Goal: Transaction & Acquisition: Book appointment/travel/reservation

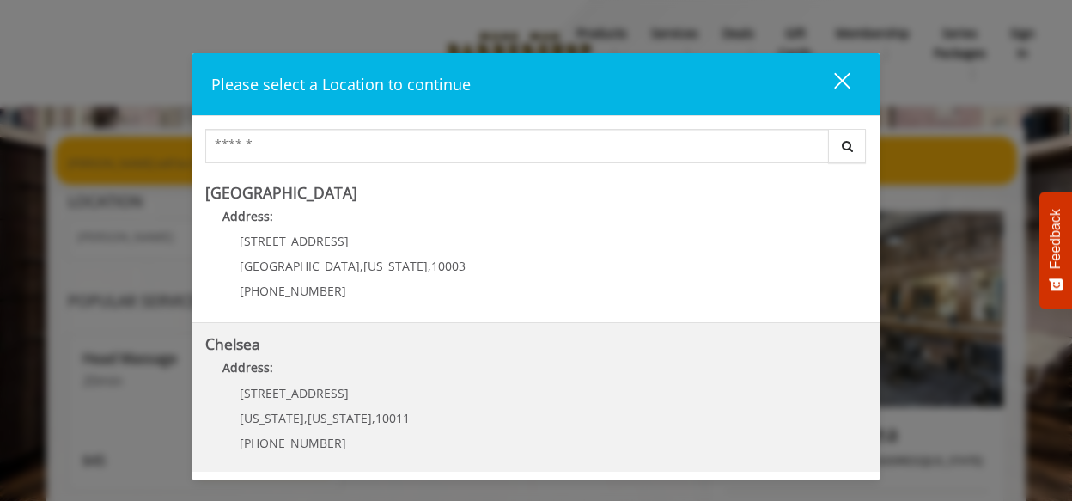
click at [368, 403] on div "[STREET_ADDRESS][US_STATE][US_STATE] (917) 639-3902" at bounding box center [311, 424] width 213 height 75
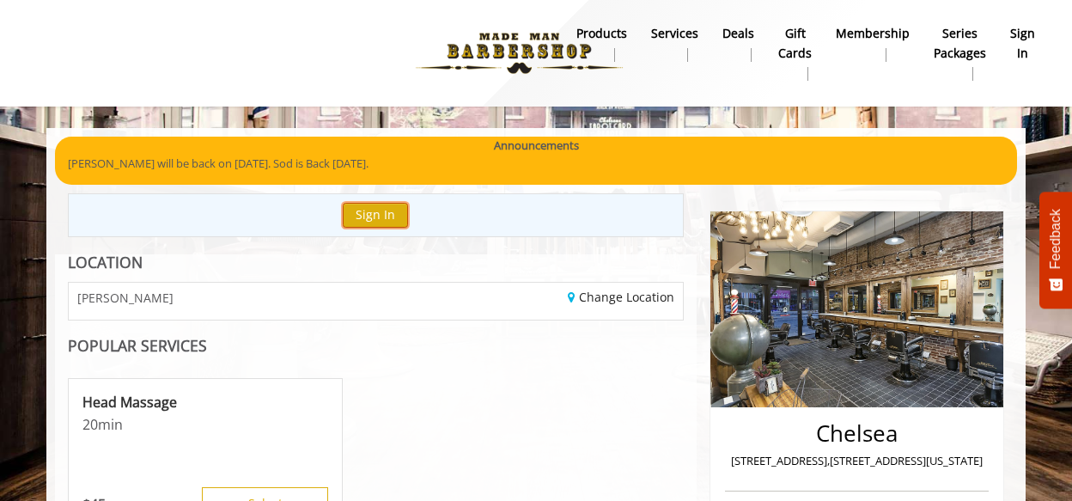
click at [369, 227] on button "Sign In" at bounding box center [375, 215] width 65 height 25
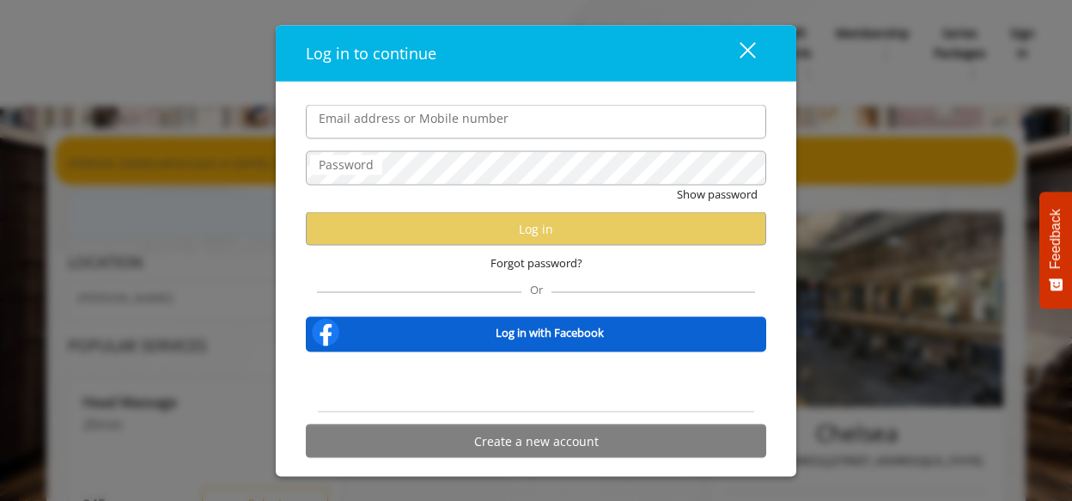
type input "**********"
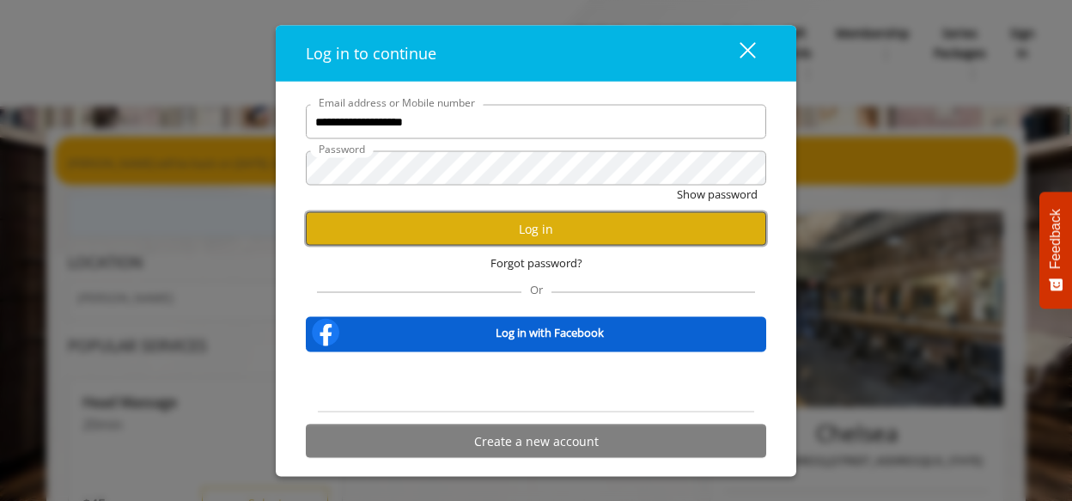
click at [571, 228] on button "Log in" at bounding box center [536, 229] width 461 height 34
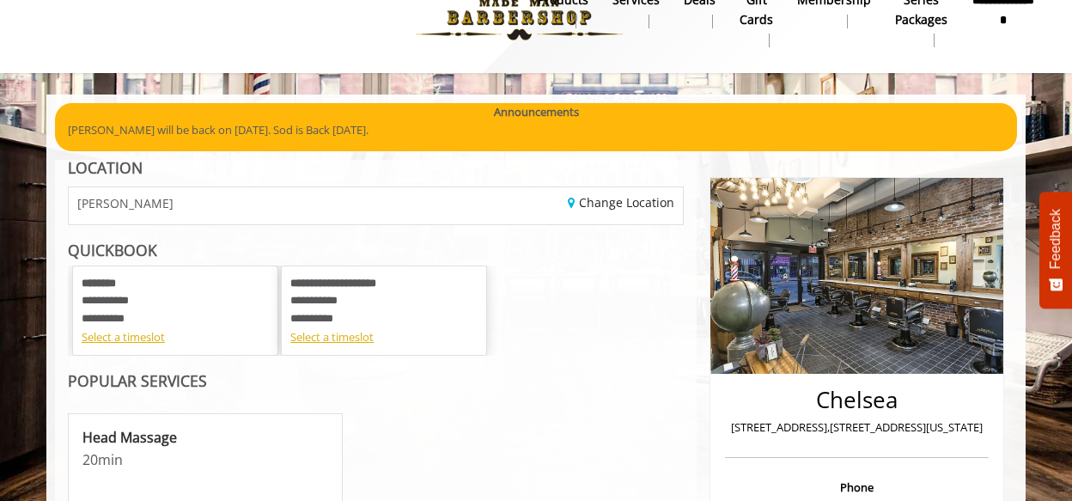
scroll to position [35, 0]
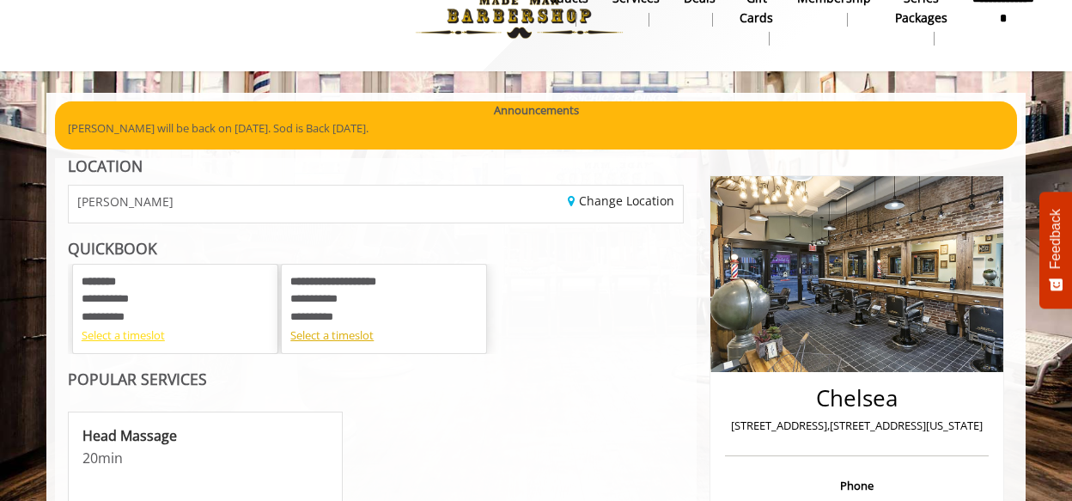
click at [133, 336] on div "Select a timeslot" at bounding box center [175, 335] width 187 height 18
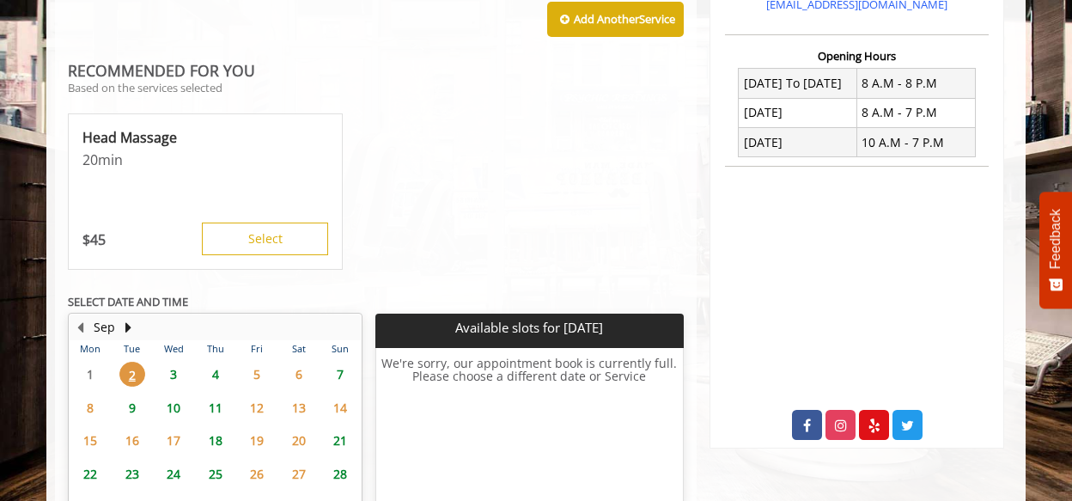
scroll to position [629, 0]
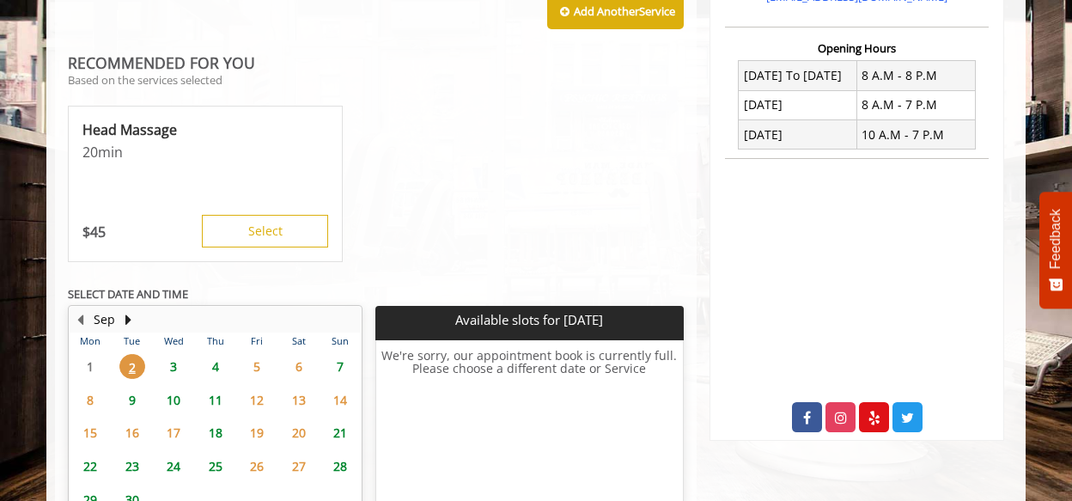
click at [171, 354] on span "3" at bounding box center [174, 366] width 26 height 25
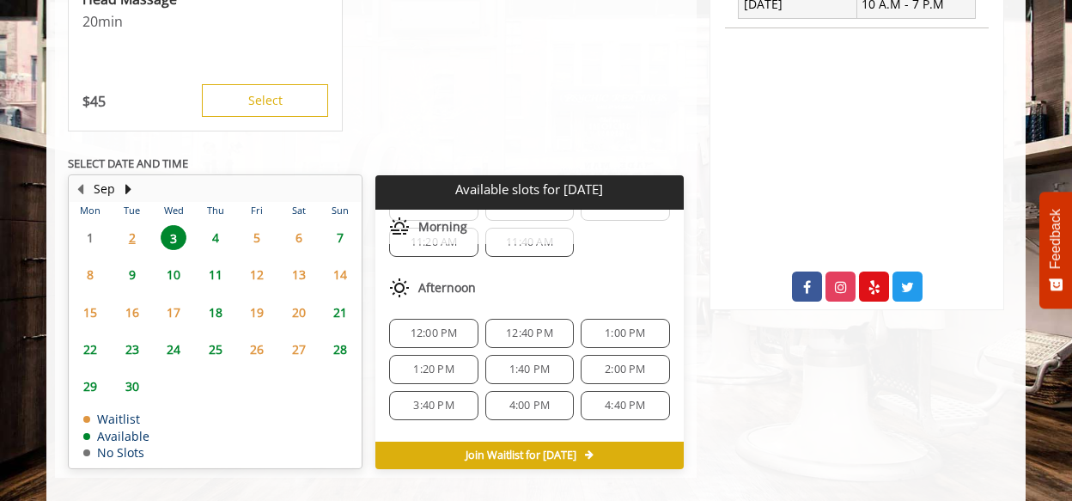
scroll to position [103, 0]
click at [418, 398] on span "3:40 PM" at bounding box center [433, 405] width 40 height 14
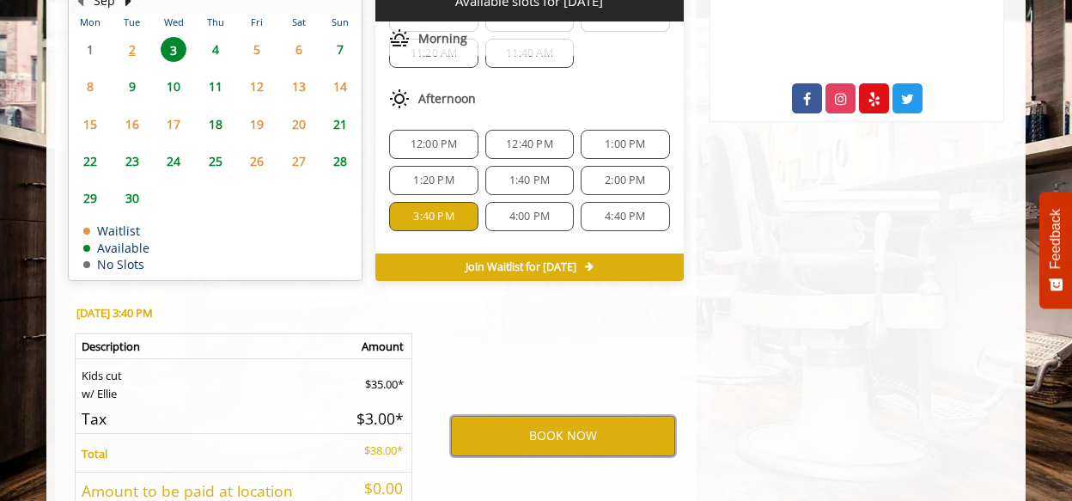
scroll to position [953, 0]
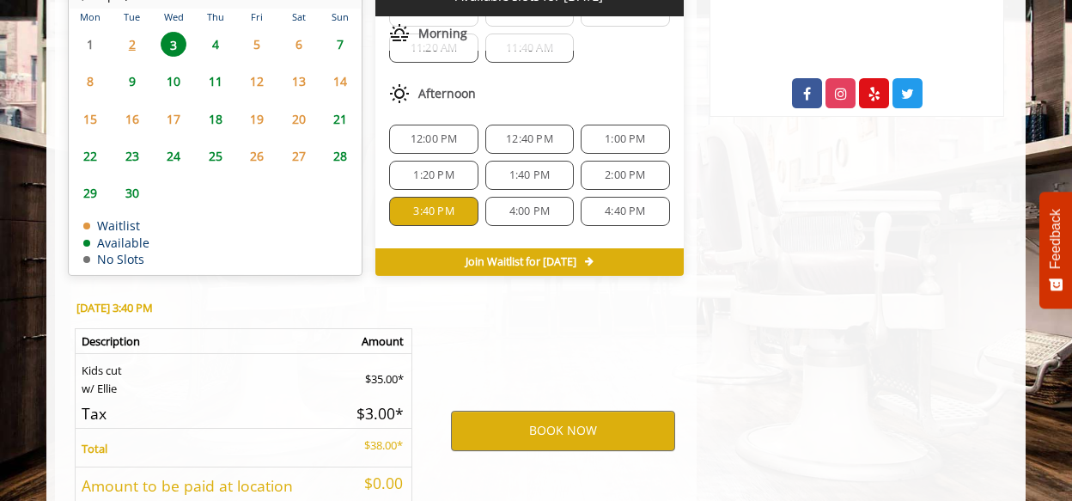
click at [509, 204] on span "4:00 PM" at bounding box center [529, 211] width 40 height 14
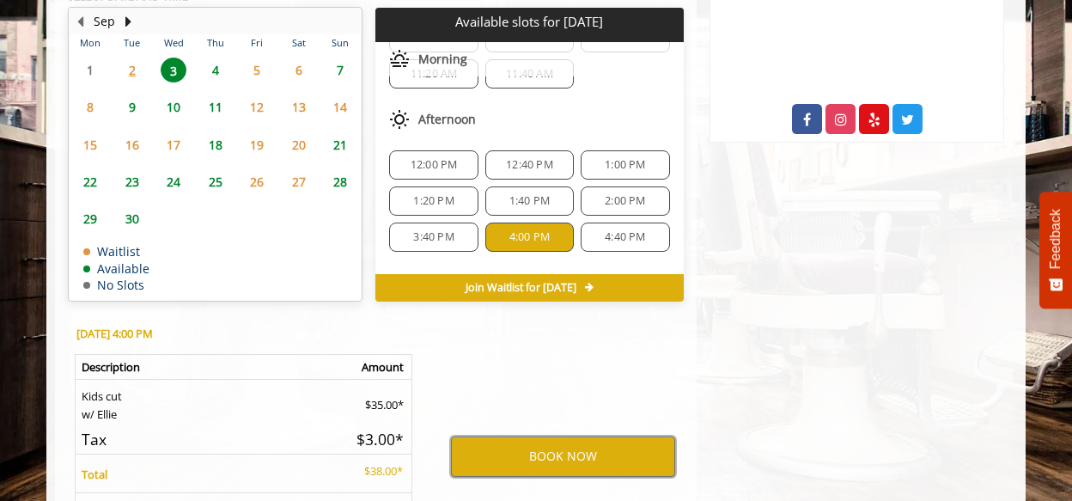
scroll to position [928, 0]
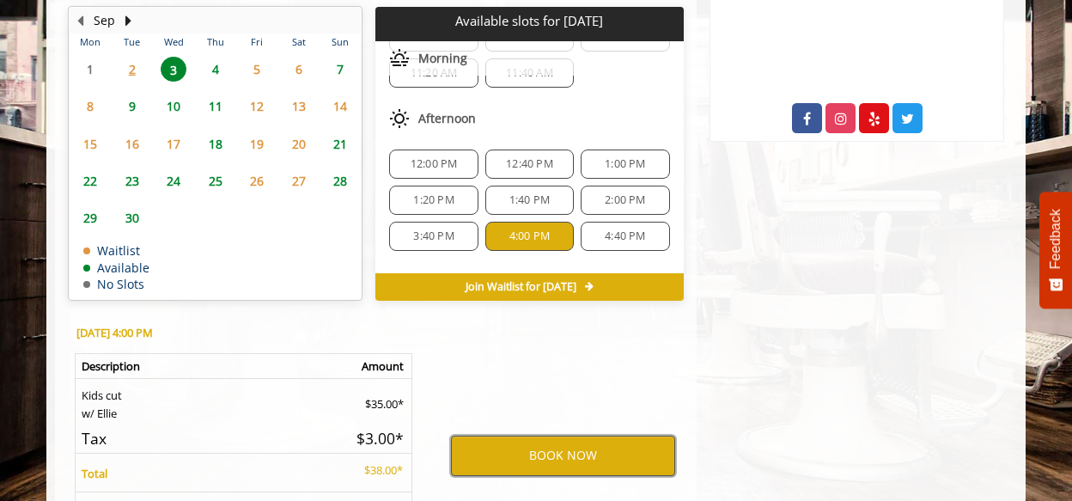
click at [557, 436] on button "BOOK NOW" at bounding box center [563, 456] width 224 height 40
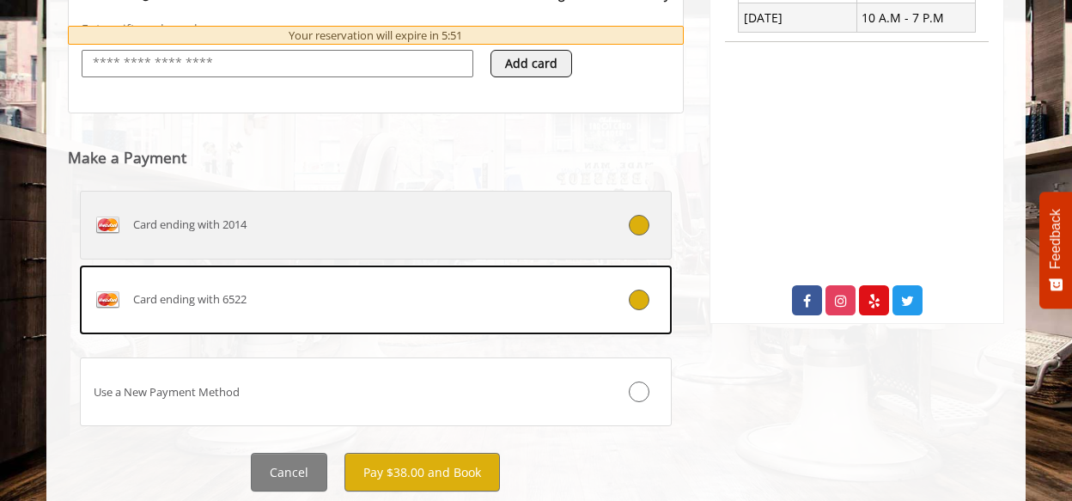
scroll to position [750, 0]
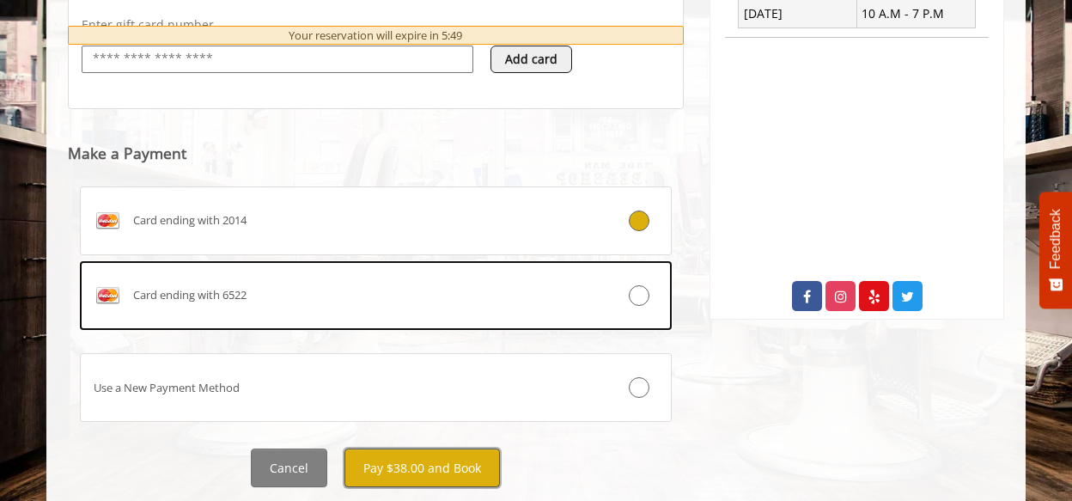
click at [424, 473] on button "Pay $38.00 and Book" at bounding box center [423, 467] width 156 height 39
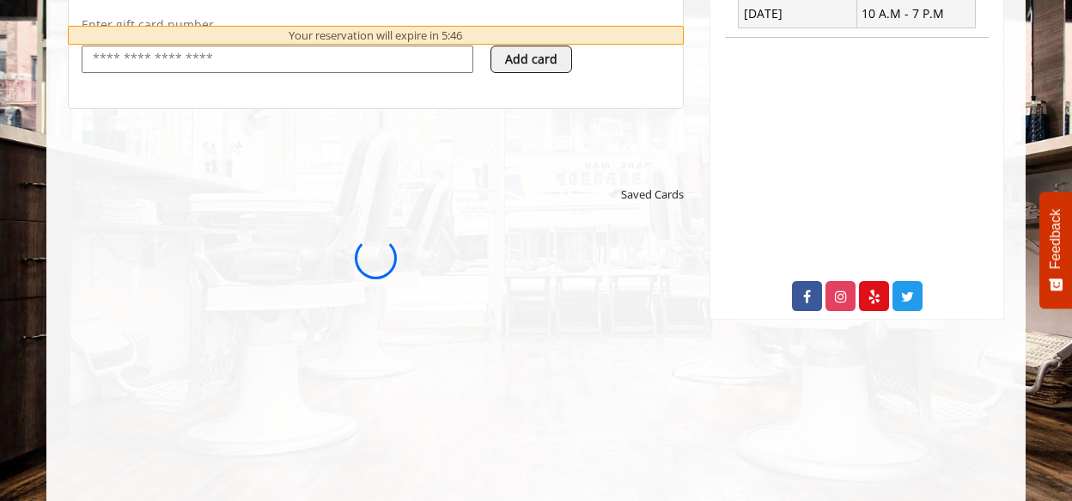
scroll to position [0, 0]
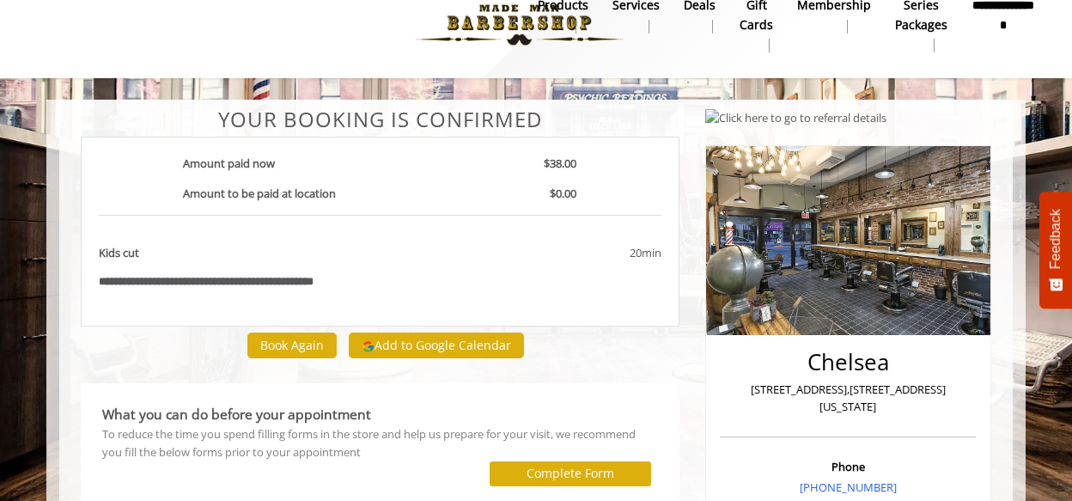
scroll to position [30, 0]
